Goal: Navigation & Orientation: Find specific page/section

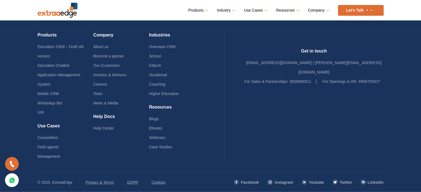
scroll to position [1344, 0]
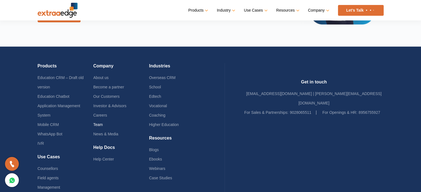
click at [102, 123] on link "Team" at bounding box center [97, 125] width 9 height 4
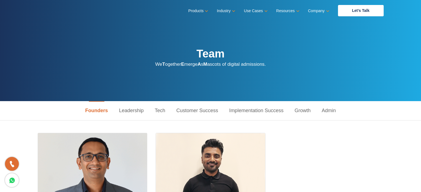
click at [131, 111] on link "Leadership" at bounding box center [131, 110] width 36 height 19
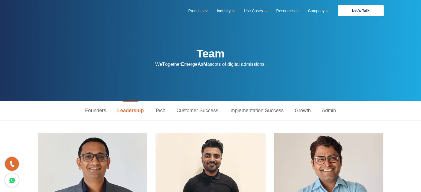
click at [155, 111] on link "Tech" at bounding box center [160, 110] width 22 height 19
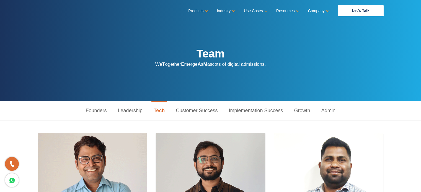
click at [198, 111] on link "Customer Success" at bounding box center [196, 110] width 53 height 19
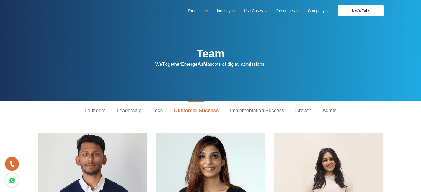
click at [252, 113] on link "Implementation Success" at bounding box center [256, 110] width 65 height 19
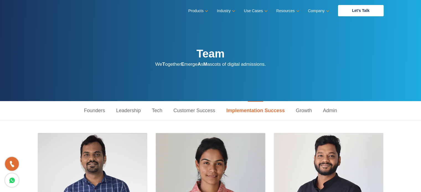
click at [303, 113] on link "Growth" at bounding box center [303, 110] width 27 height 19
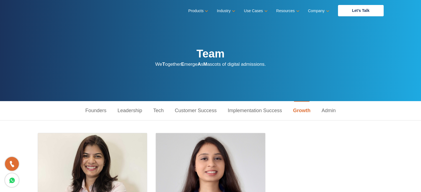
click at [336, 110] on link "Admin" at bounding box center [328, 110] width 25 height 19
